Goal: Task Accomplishment & Management: Manage account settings

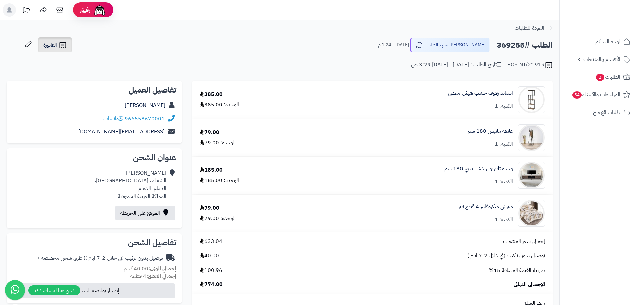
click at [59, 48] on icon at bounding box center [63, 45] width 8 height 8
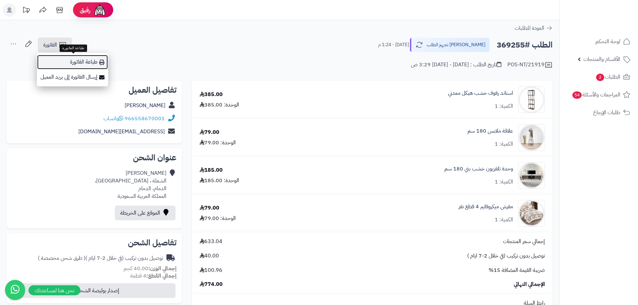
click at [86, 64] on link "طباعة الفاتورة" at bounding box center [72, 62] width 71 height 15
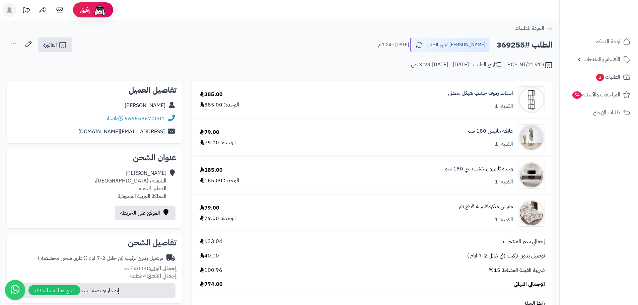
click at [512, 49] on h2 "الطلب #369255" at bounding box center [525, 45] width 56 height 14
copy h2 "369255"
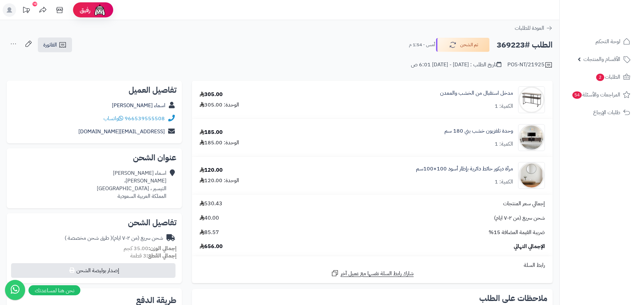
click at [506, 43] on h2 "الطلب #369223" at bounding box center [525, 45] width 56 height 14
copy h2 "369223"
